Goal: Find specific page/section: Find specific page/section

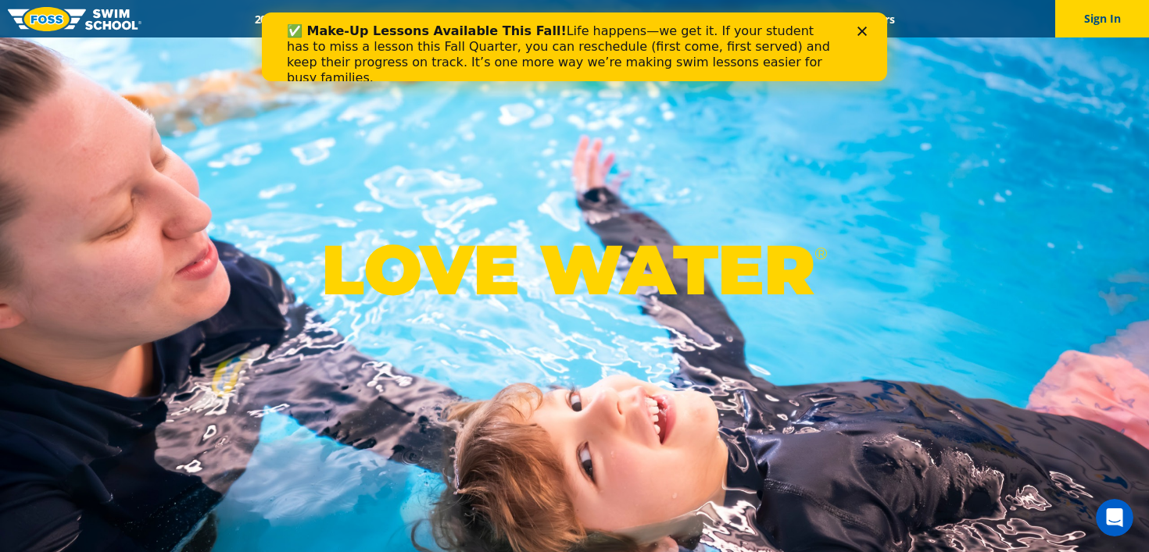
click at [861, 30] on polygon "Close" at bounding box center [861, 31] width 9 height 9
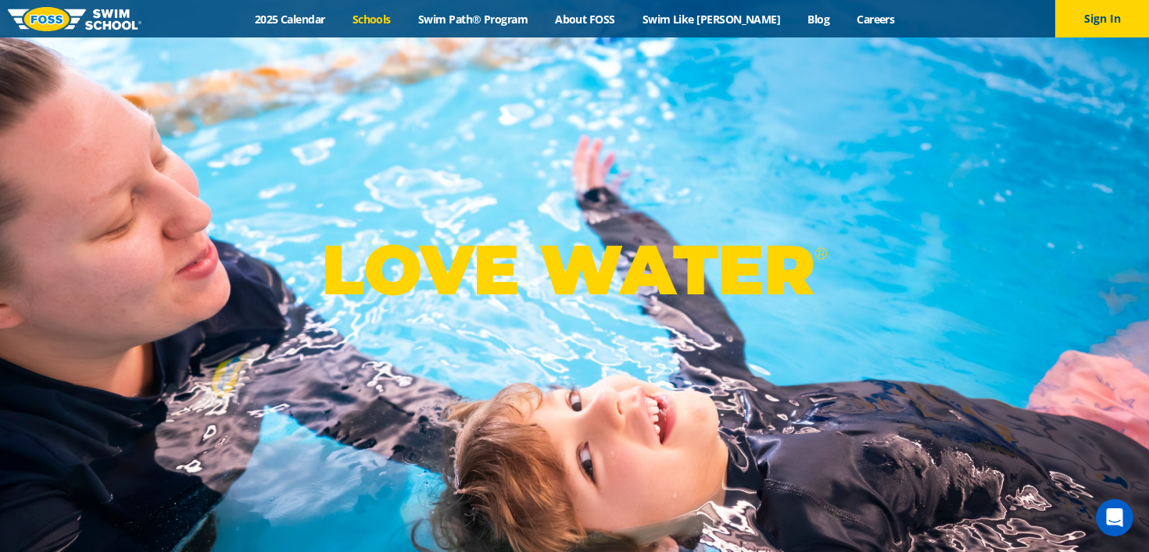
click at [404, 21] on link "Schools" at bounding box center [371, 19] width 66 height 15
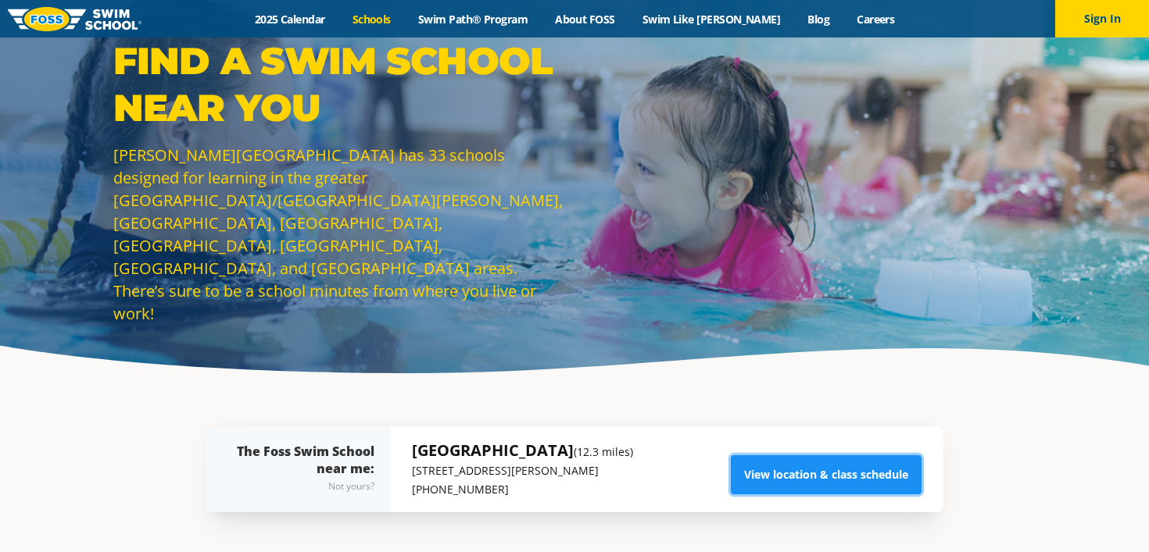
click at [783, 481] on link "View location & class schedule" at bounding box center [826, 475] width 191 height 39
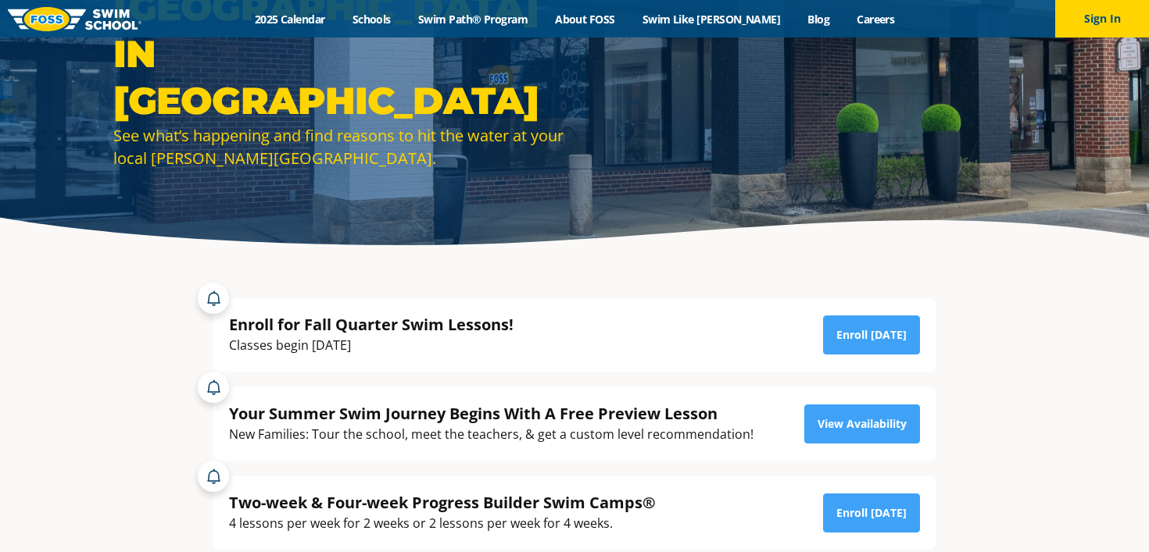
scroll to position [166, 0]
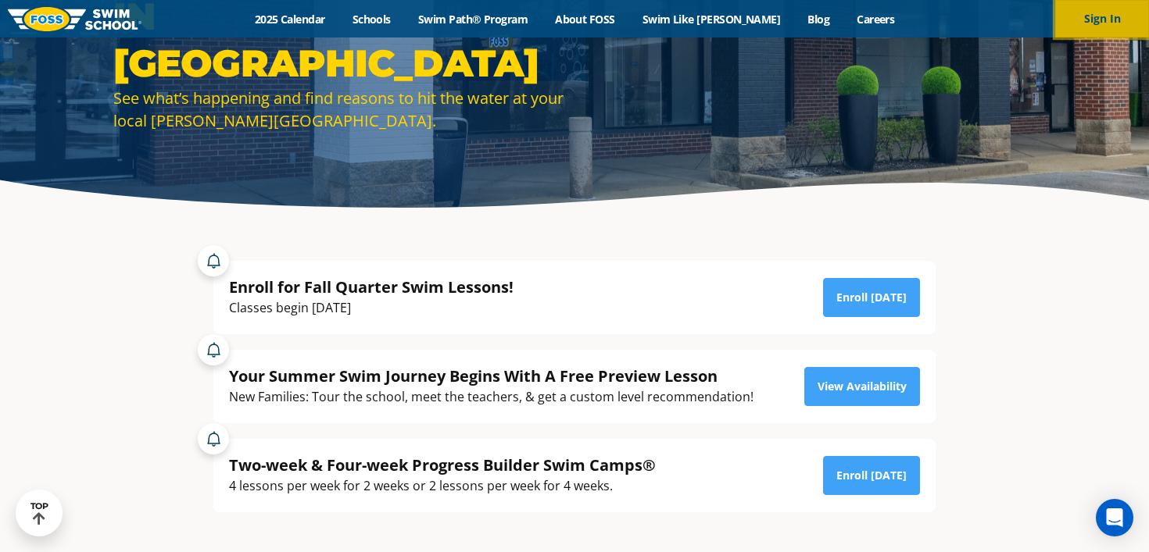
click at [1095, 2] on button "Sign In" at bounding box center [1102, 19] width 94 height 38
